Goal: Task Accomplishment & Management: Manage account settings

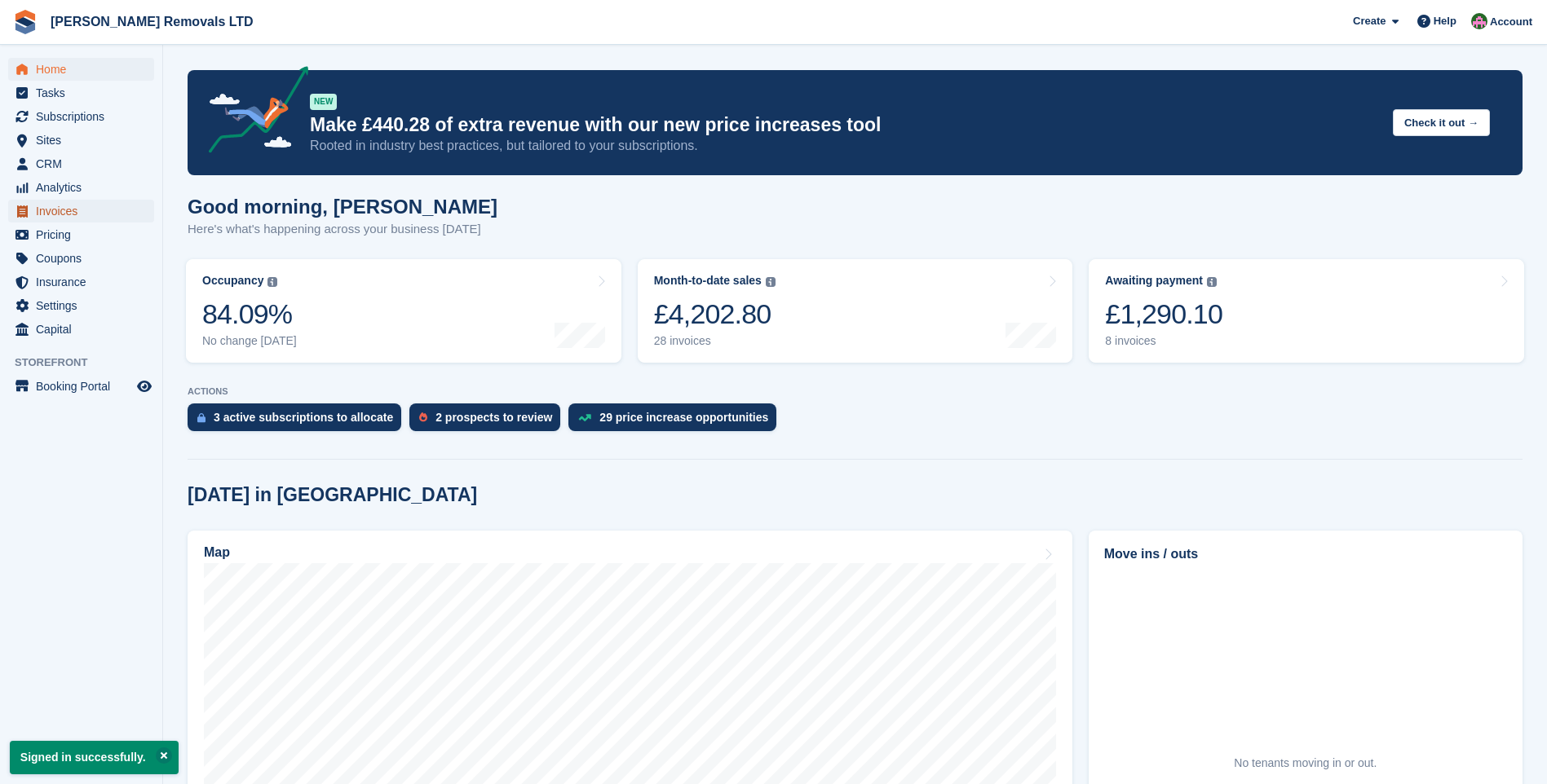
drag, startPoint x: 0, startPoint y: 0, endPoint x: 48, endPoint y: 212, distance: 217.4
click at [48, 212] on span "Invoices" at bounding box center [85, 211] width 98 height 23
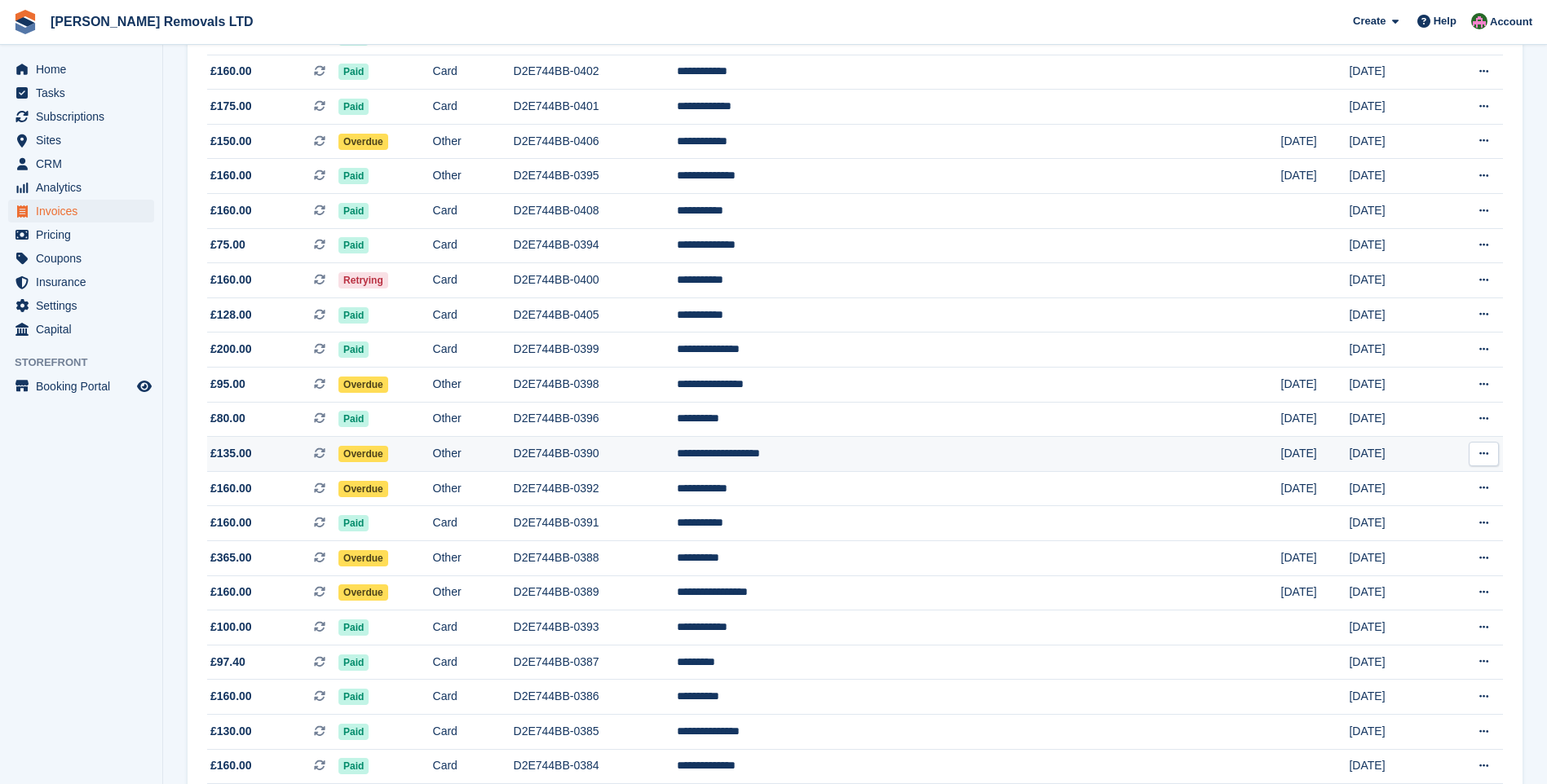
scroll to position [571, 0]
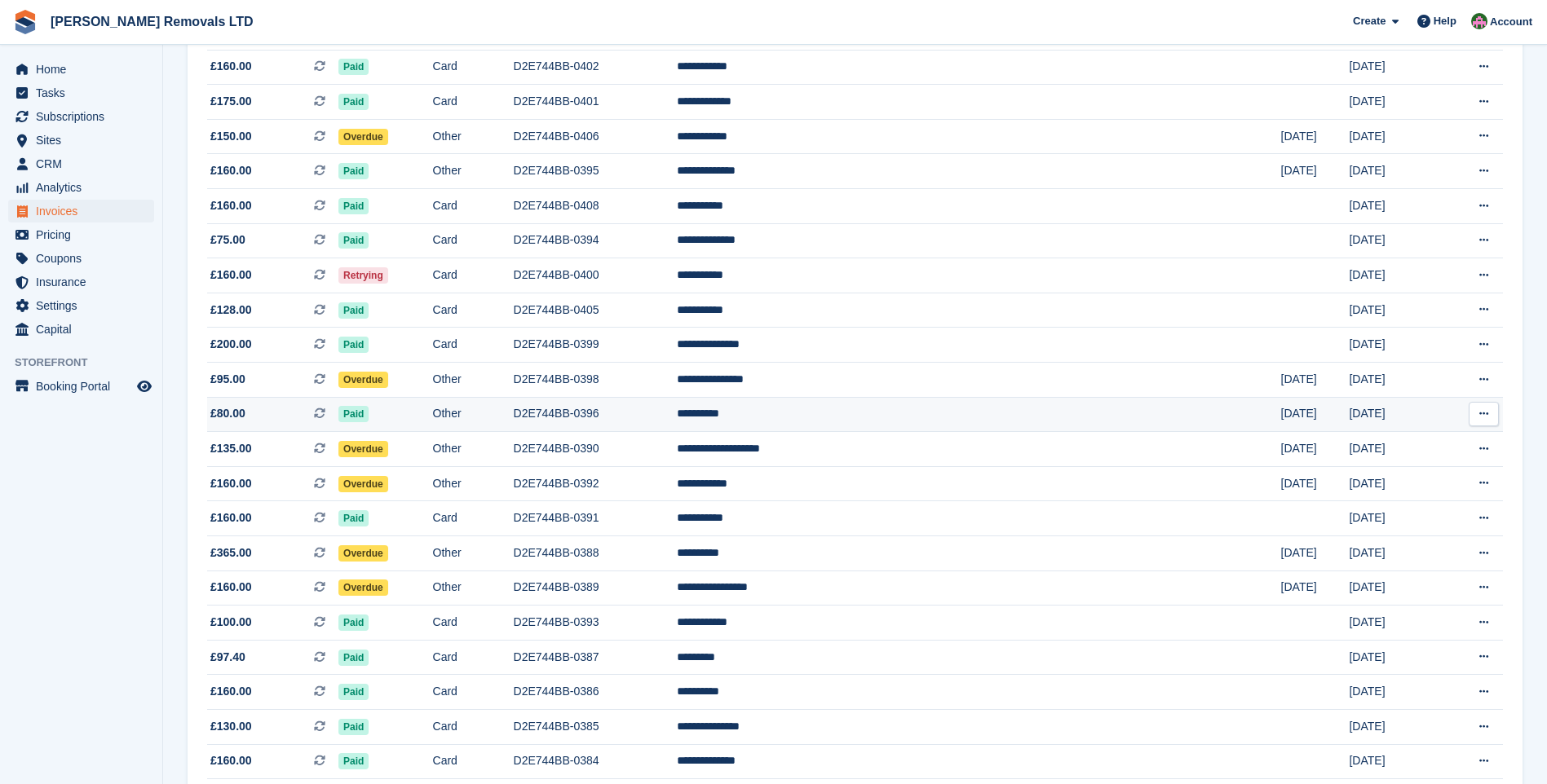
click at [678, 416] on td "D2E744BB-0396" at bounding box center [595, 414] width 164 height 35
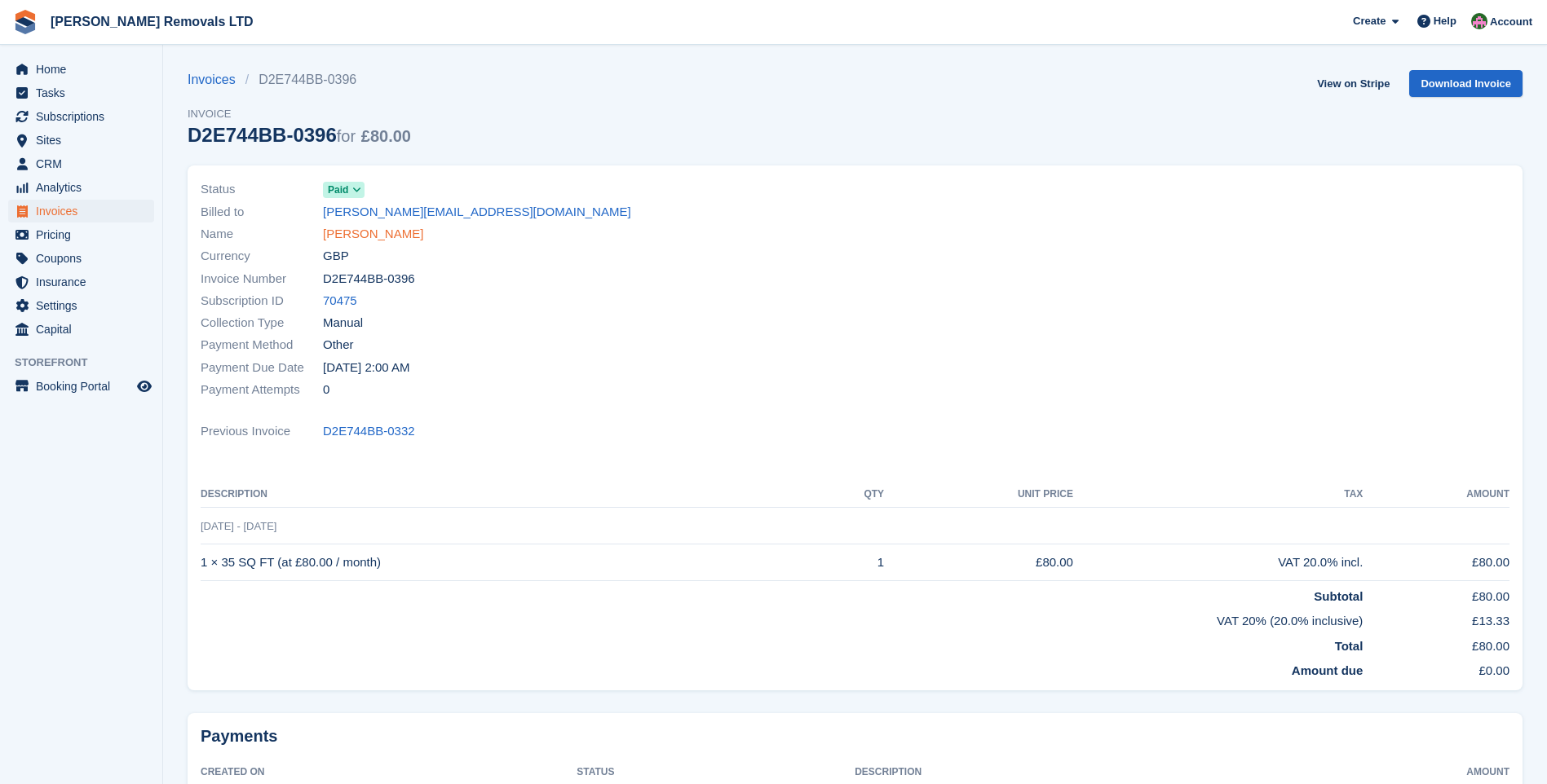
click at [355, 230] on link "[PERSON_NAME]" at bounding box center [373, 234] width 100 height 19
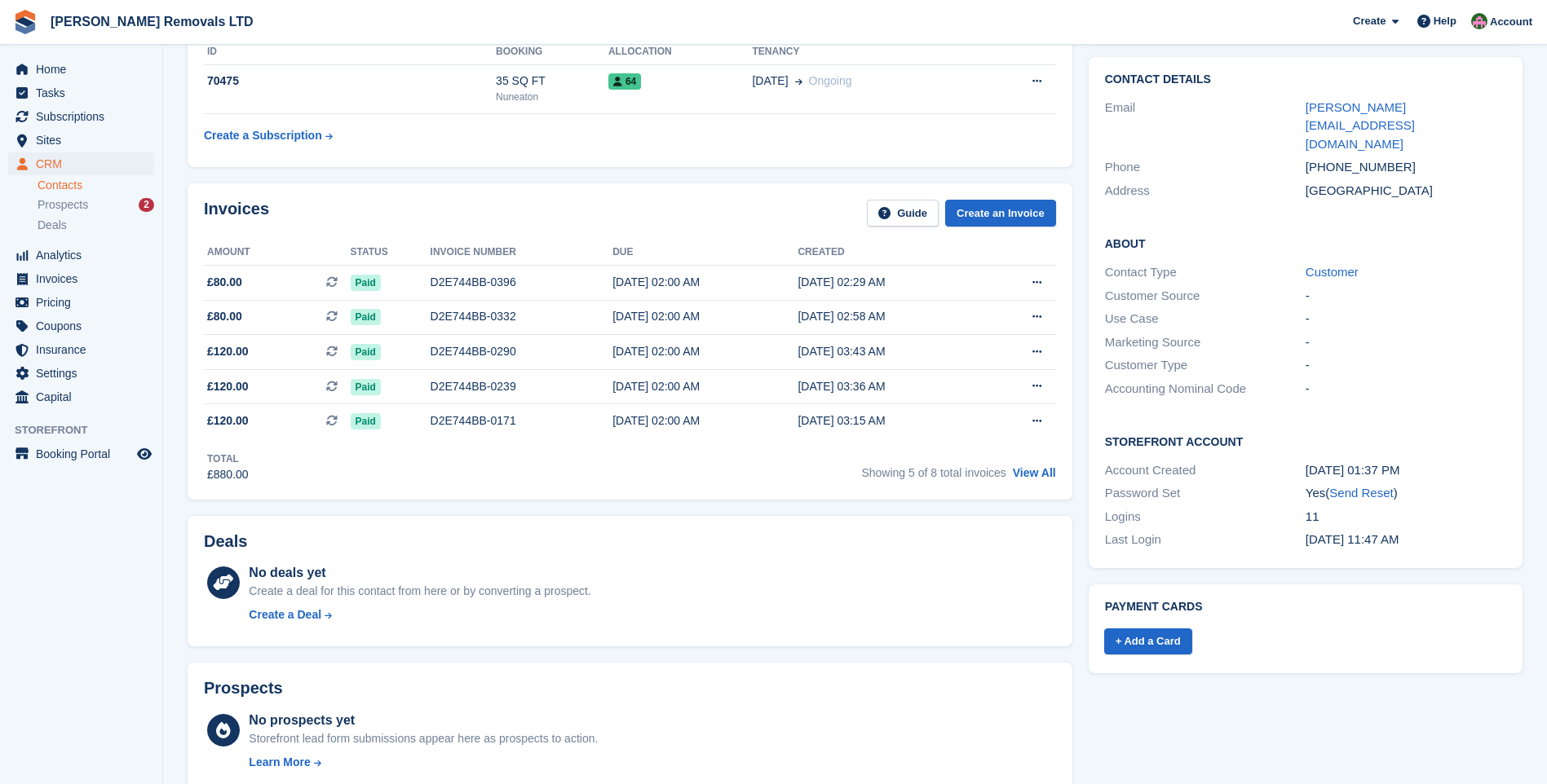
scroll to position [326, 0]
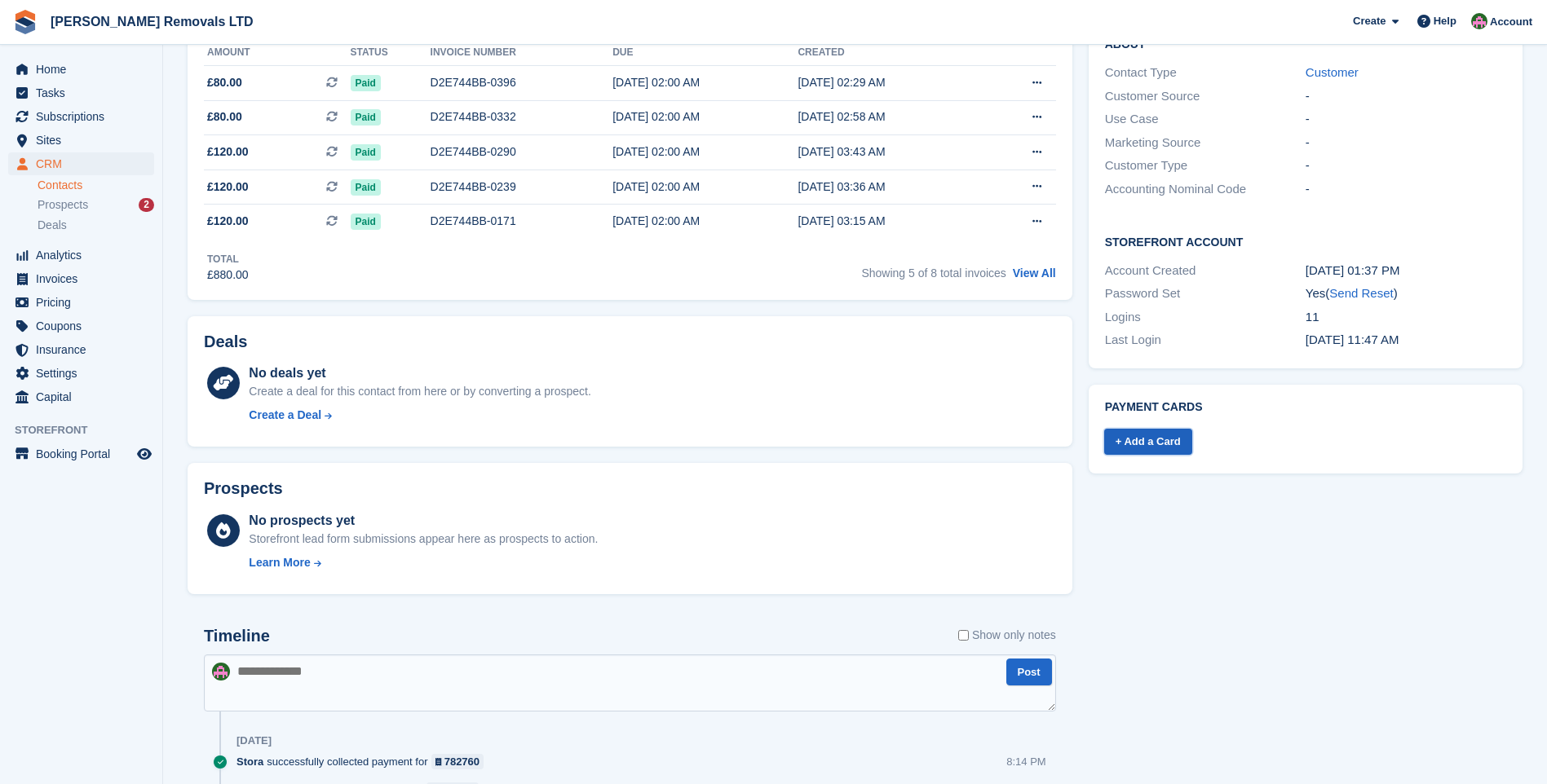
click at [1153, 429] on link "+ Add a Card" at bounding box center [1148, 442] width 88 height 27
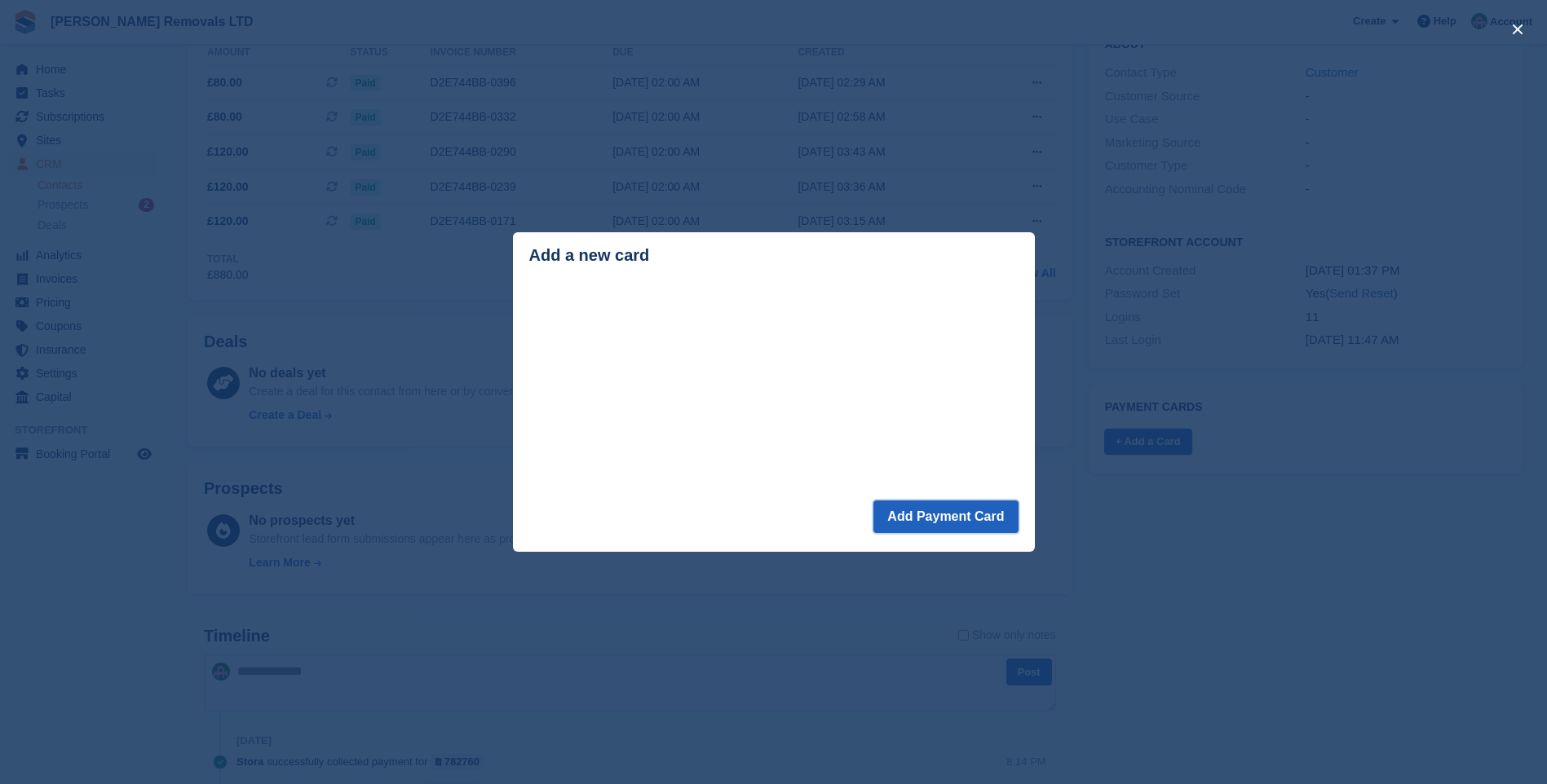
click at [941, 510] on button "Add Payment Card" at bounding box center [946, 517] width 145 height 33
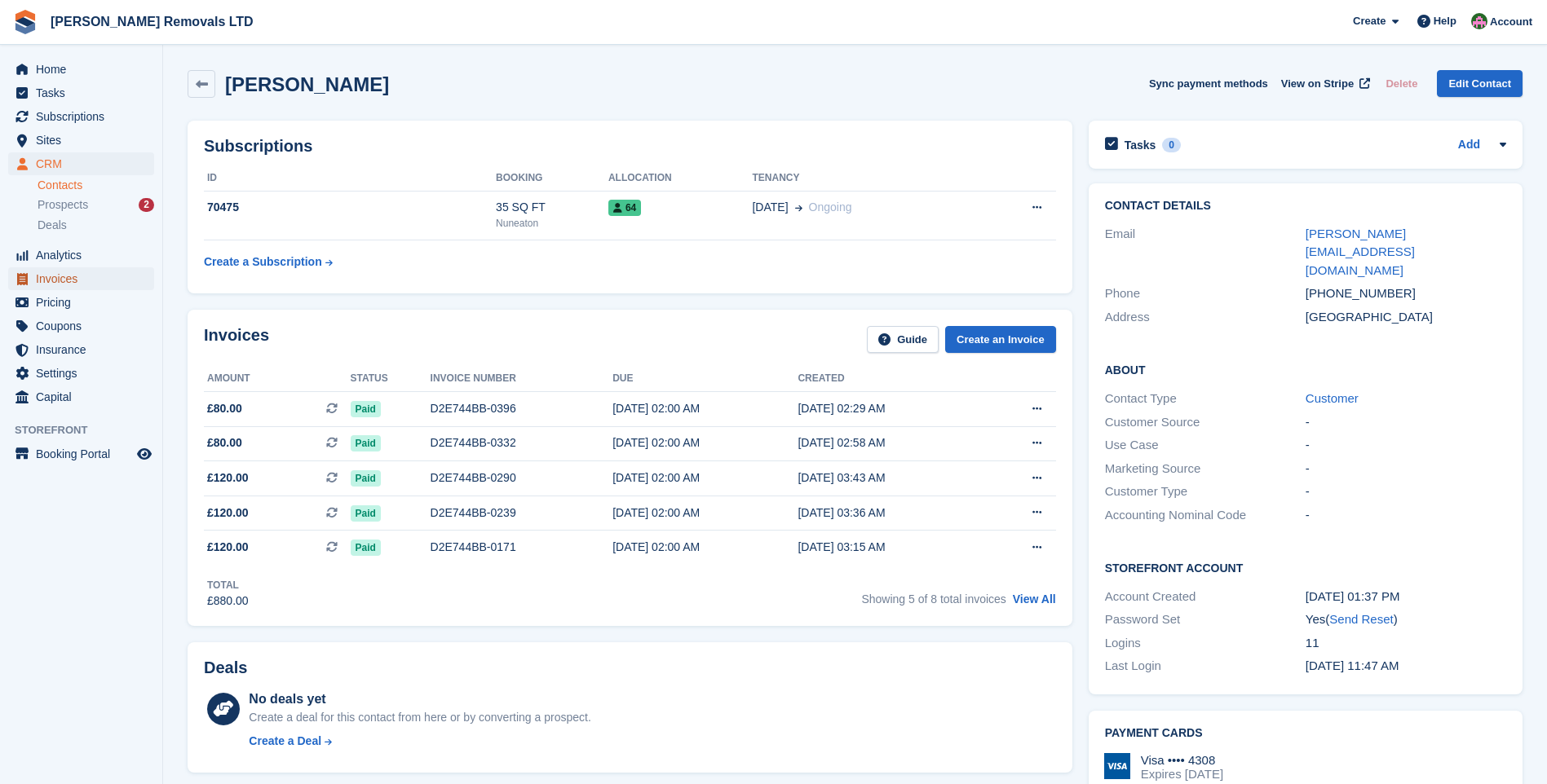
click at [53, 278] on span "Invoices" at bounding box center [85, 279] width 98 height 23
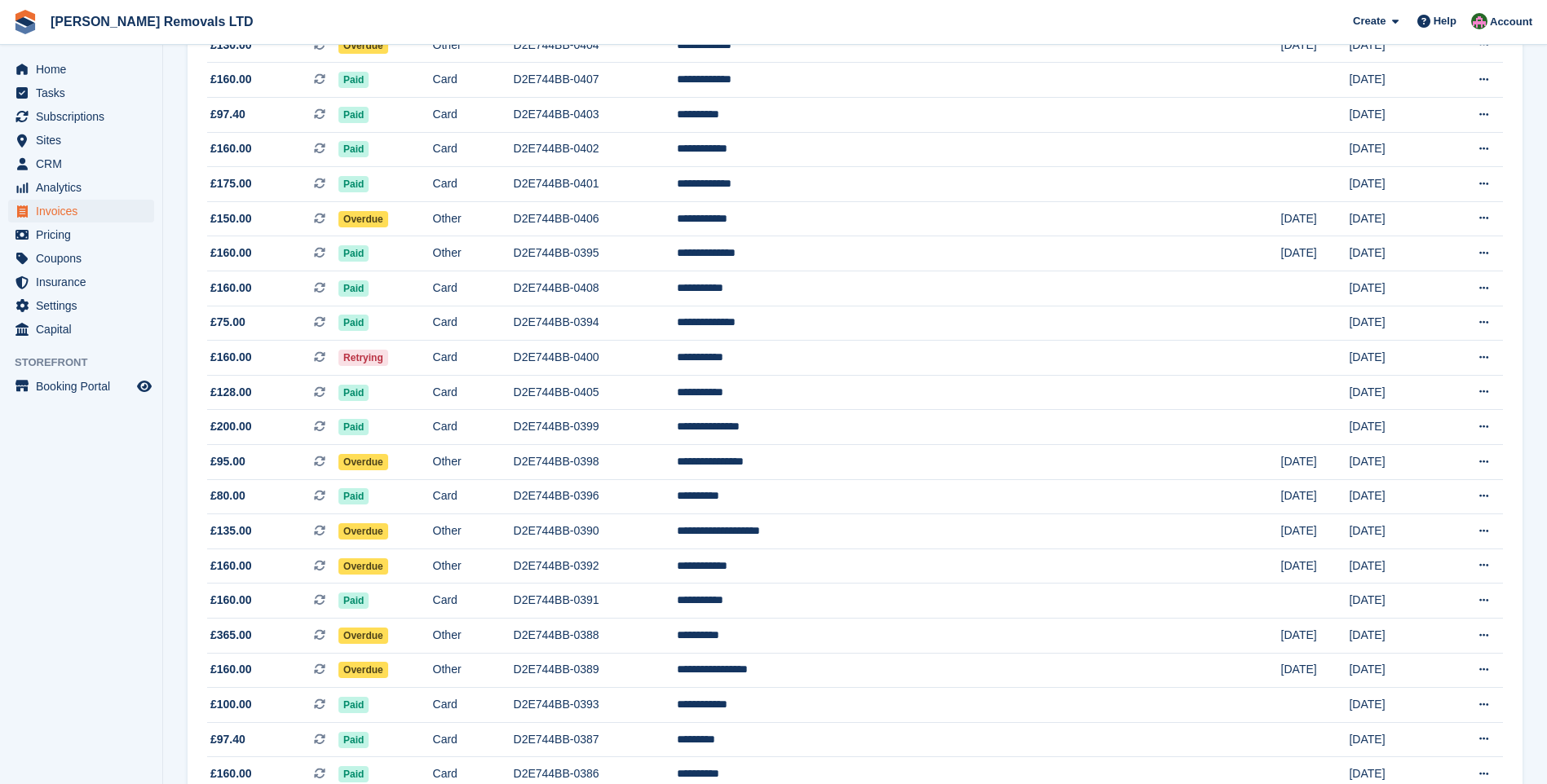
scroll to position [489, 0]
